Goal: Book appointment/travel/reservation

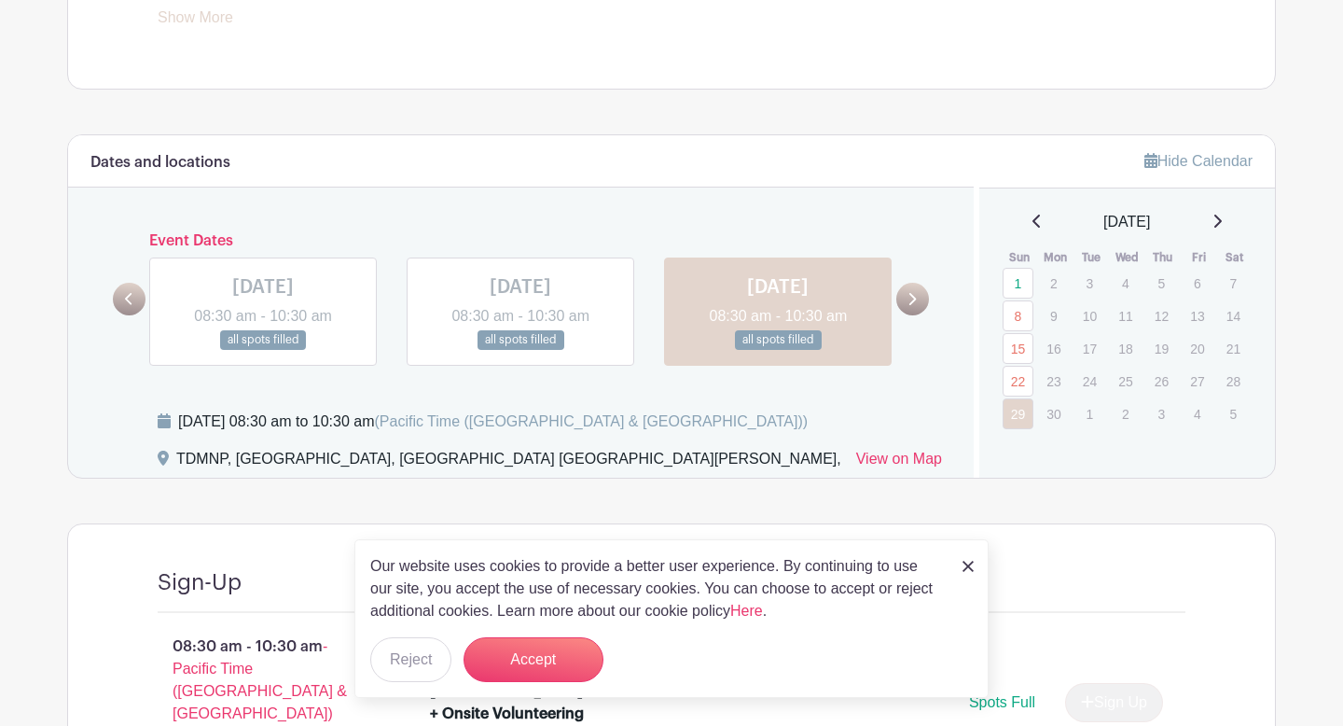
scroll to position [872, 0]
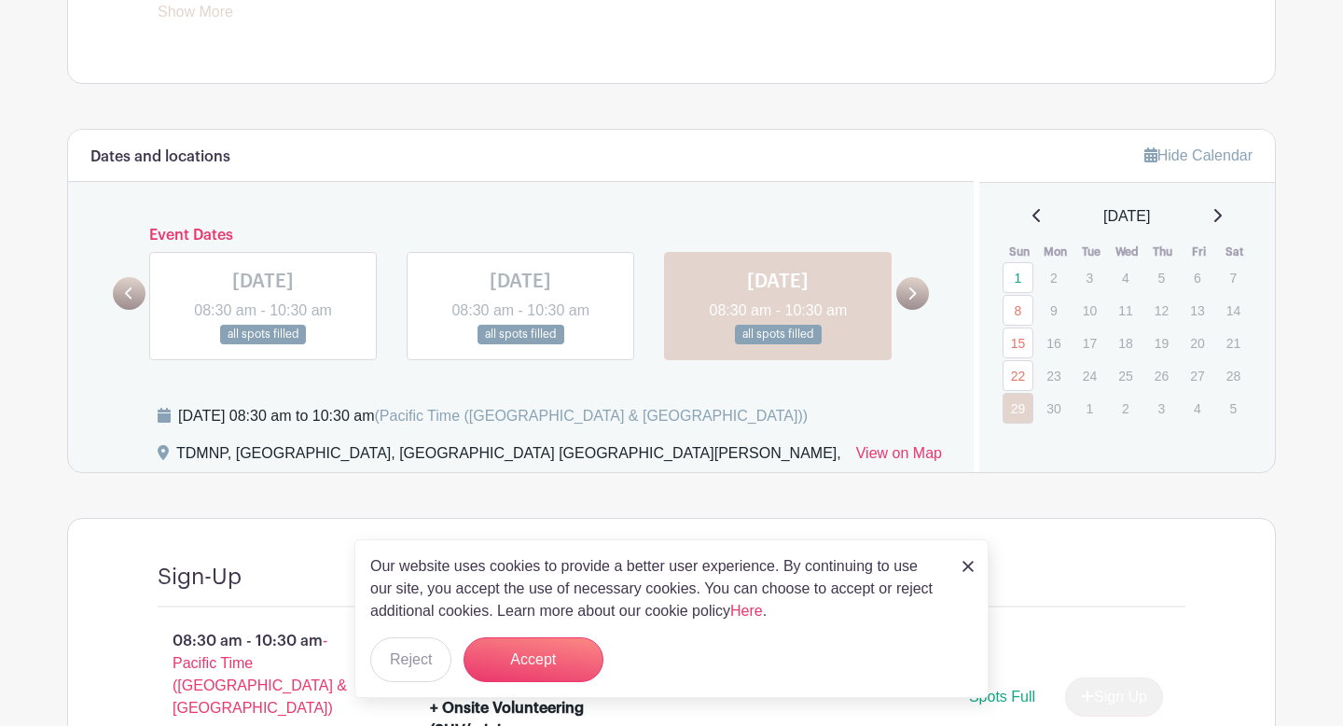
click at [1222, 219] on icon at bounding box center [1217, 215] width 9 height 15
click at [1225, 219] on div "[DATE]" at bounding box center [1128, 216] width 252 height 22
click at [1217, 218] on icon at bounding box center [1217, 215] width 9 height 15
click at [1222, 218] on icon at bounding box center [1217, 215] width 9 height 15
click at [1222, 214] on icon at bounding box center [1217, 215] width 9 height 15
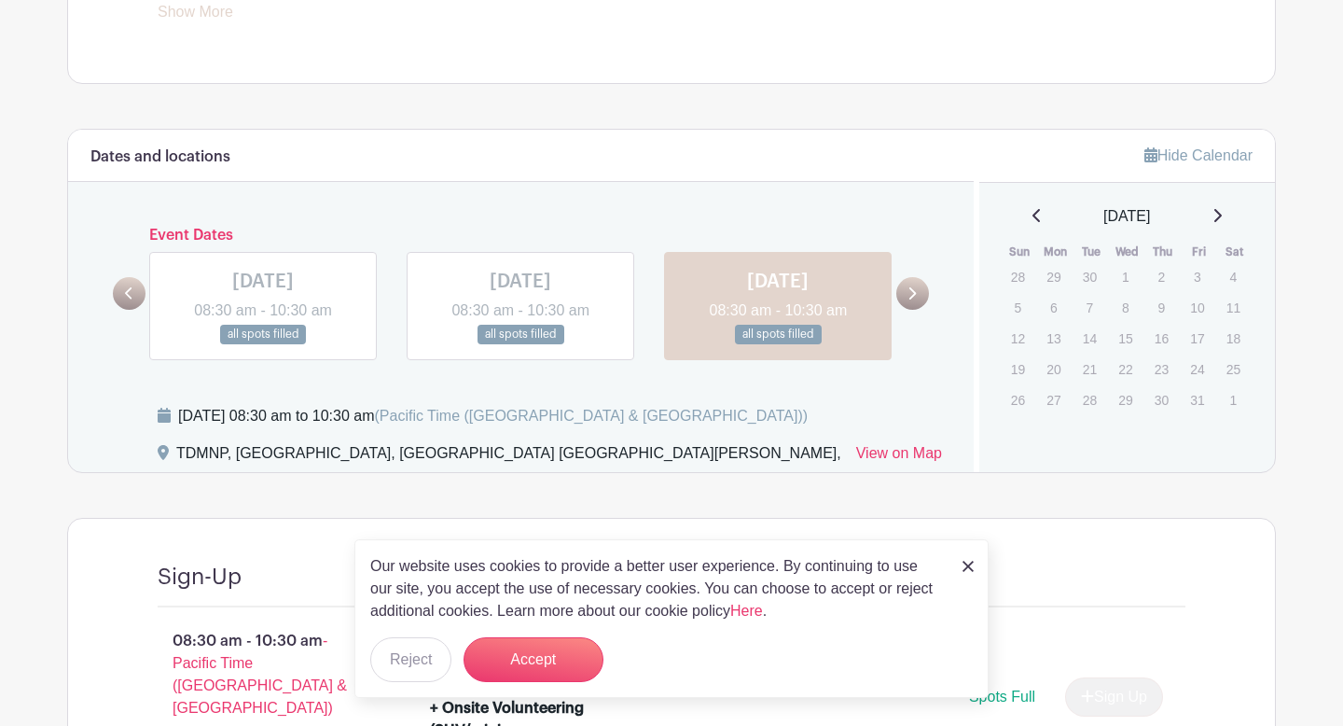
click at [1033, 214] on icon at bounding box center [1036, 215] width 7 height 13
click at [1018, 340] on p "14" at bounding box center [1018, 338] width 31 height 29
click at [912, 286] on icon at bounding box center [912, 293] width 8 height 14
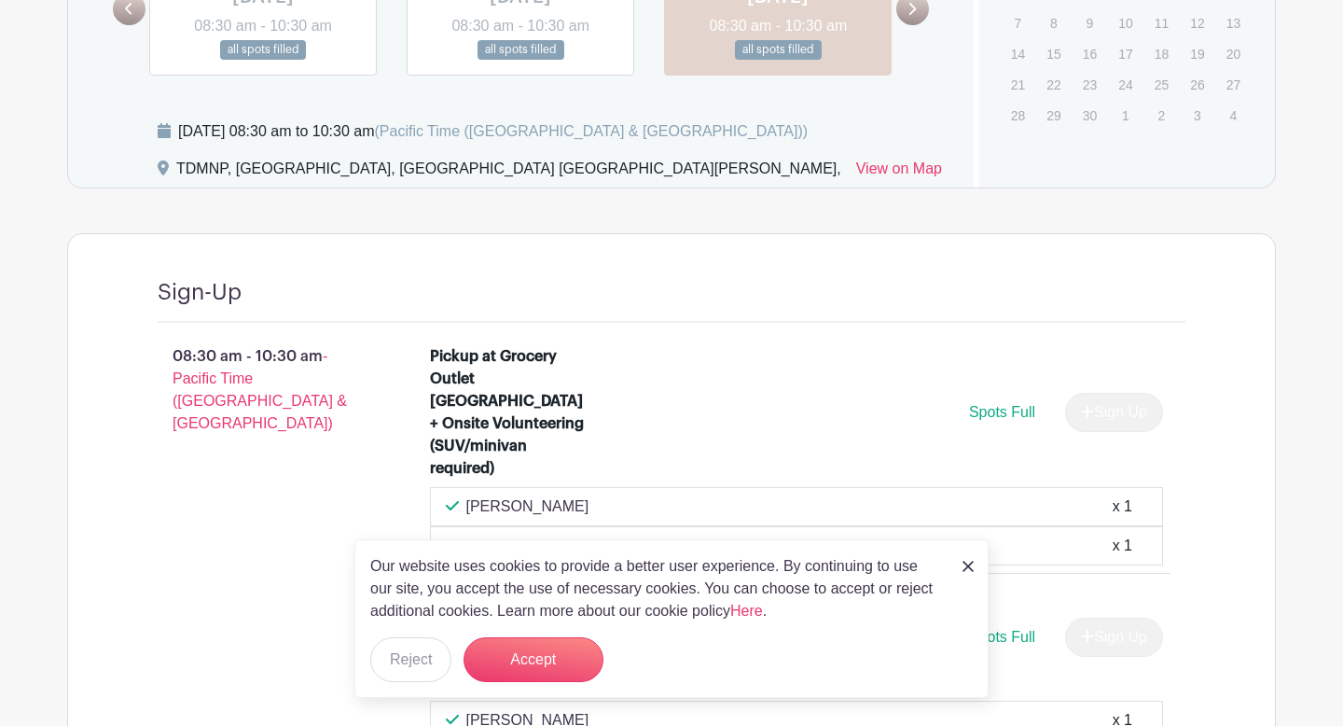
scroll to position [898, 0]
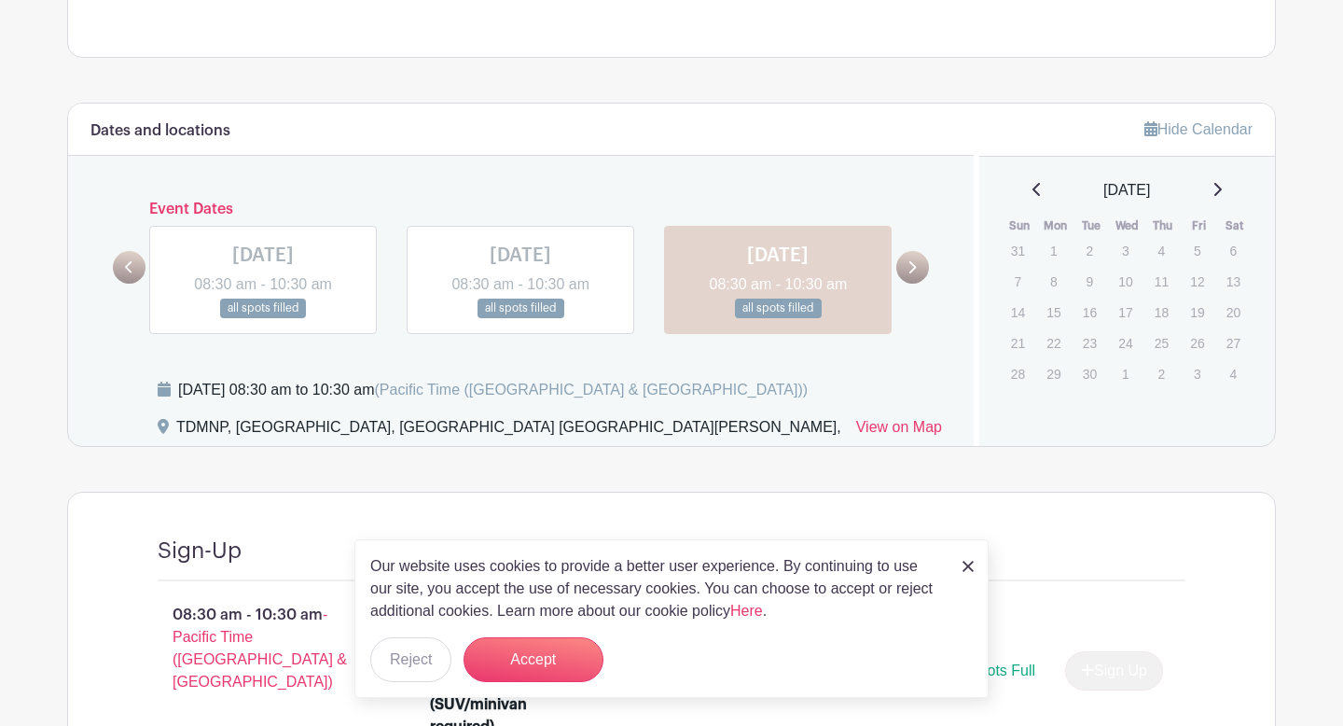
click at [968, 563] on img at bounding box center [968, 566] width 11 height 11
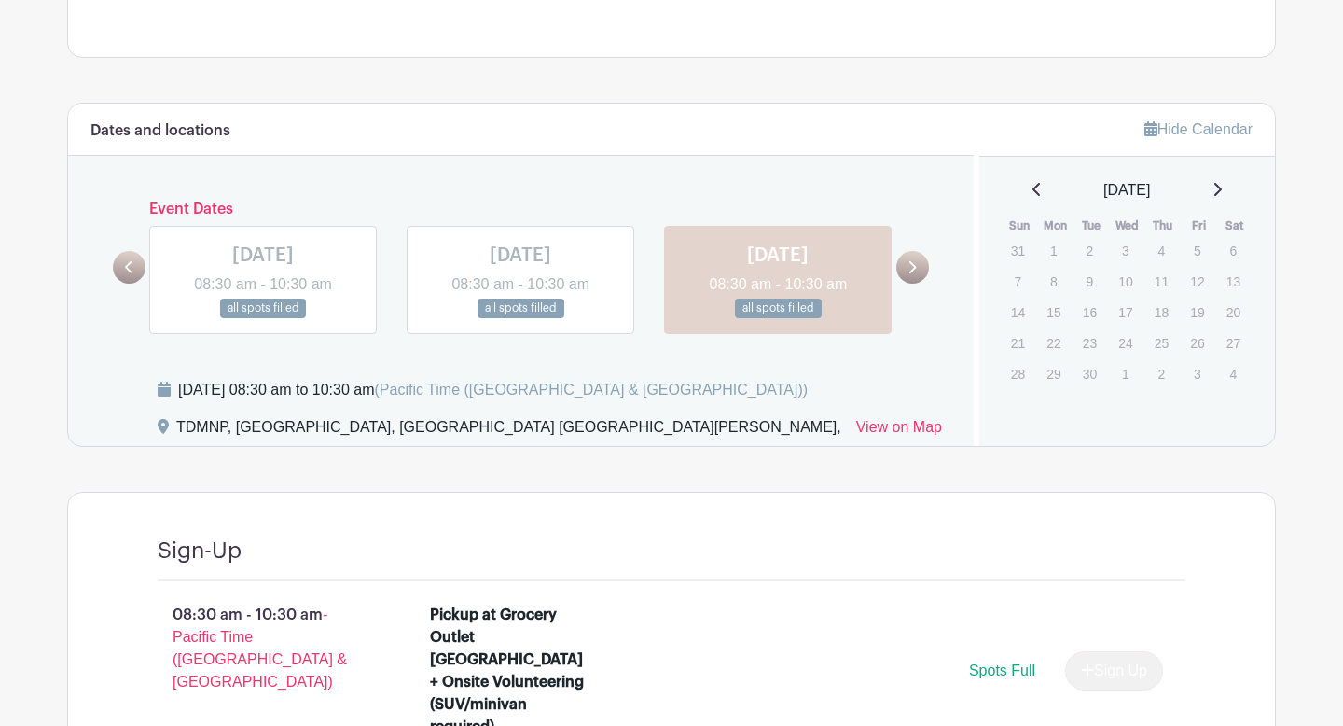
click at [917, 269] on link at bounding box center [912, 267] width 33 height 33
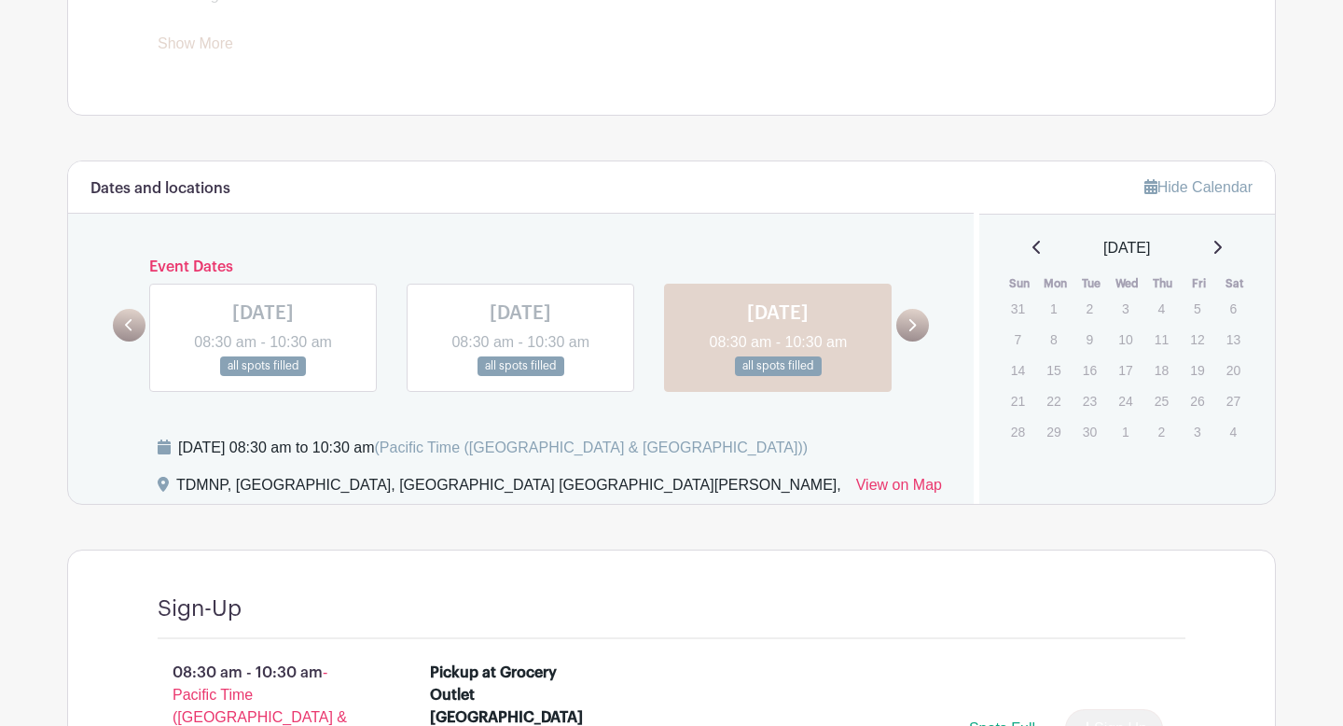
scroll to position [789, 0]
